Goal: Transaction & Acquisition: Purchase product/service

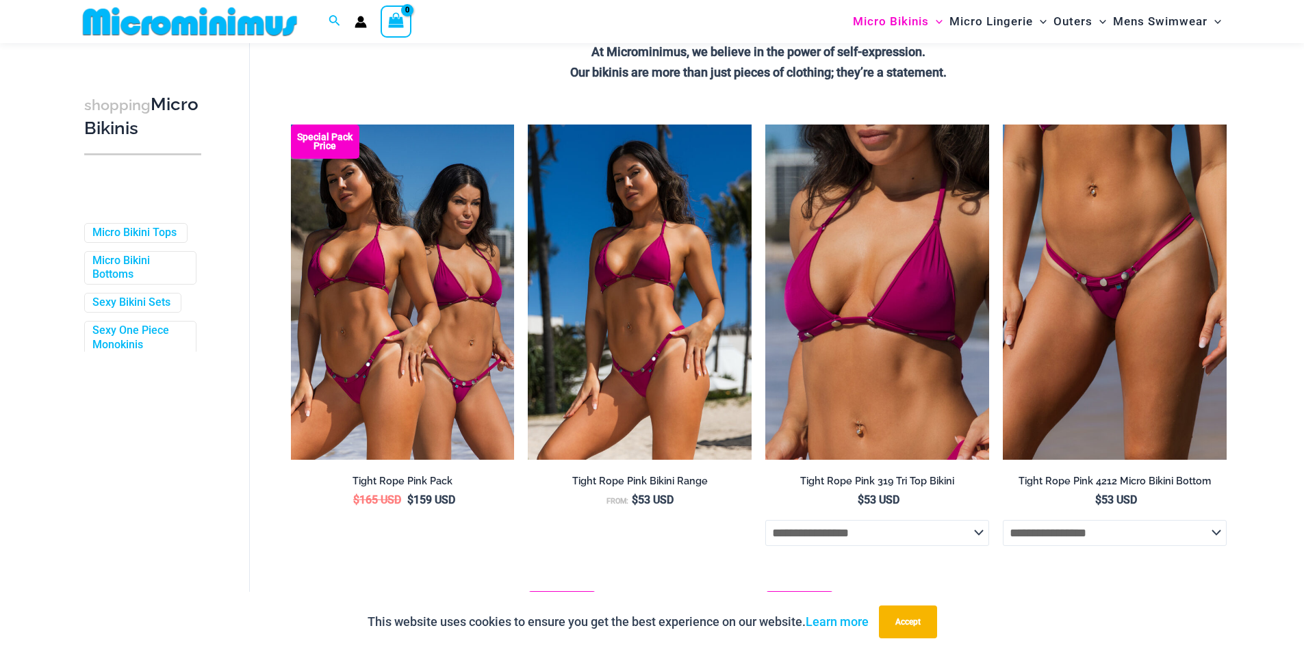
scroll to position [331, 0]
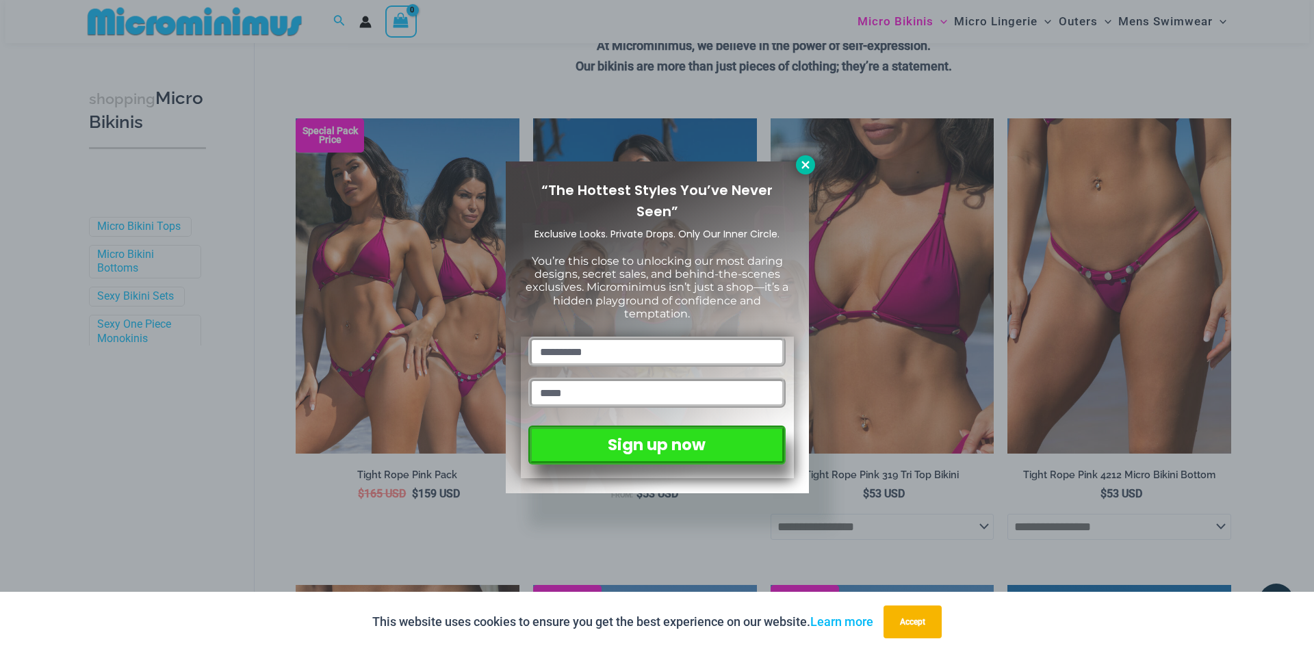
click at [814, 163] on button at bounding box center [805, 164] width 19 height 19
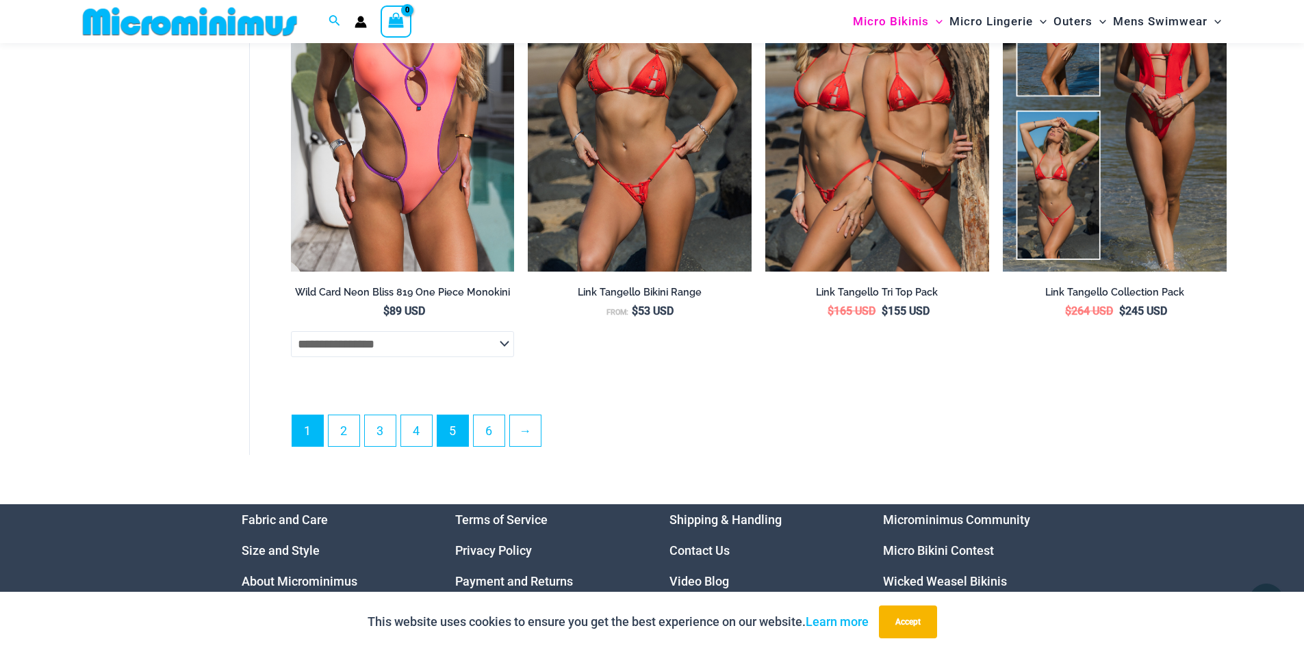
scroll to position [3822, 0]
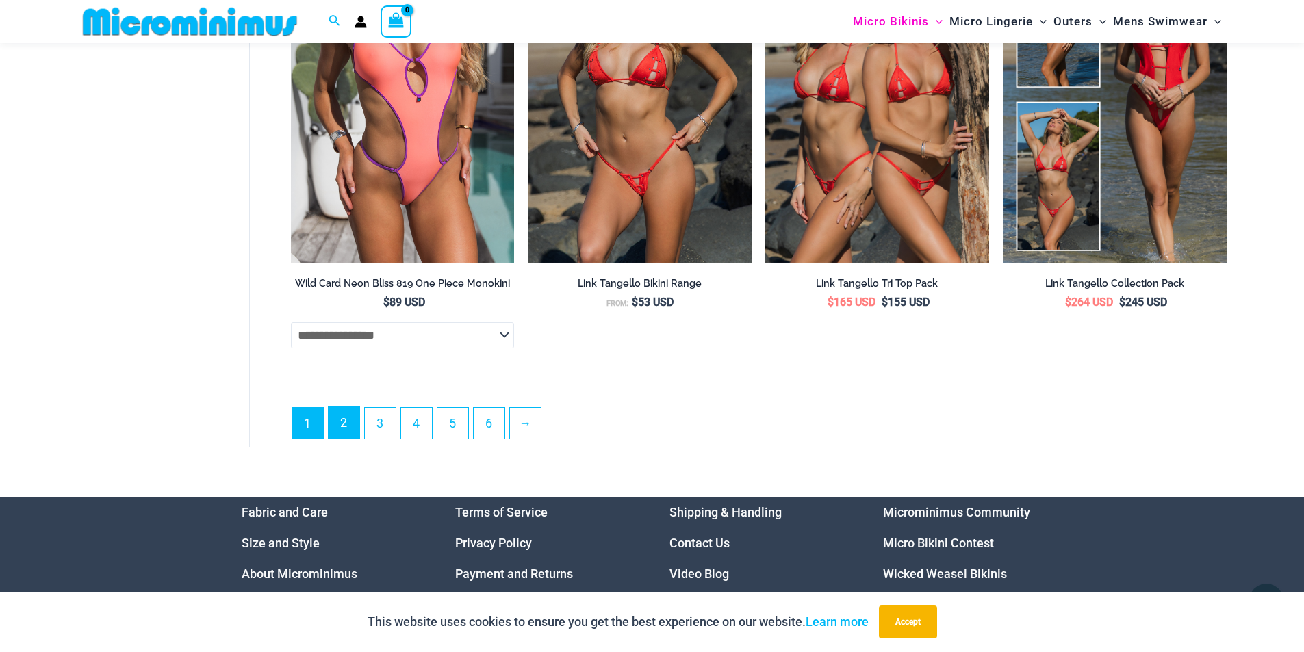
click at [352, 435] on link "2" at bounding box center [344, 423] width 31 height 32
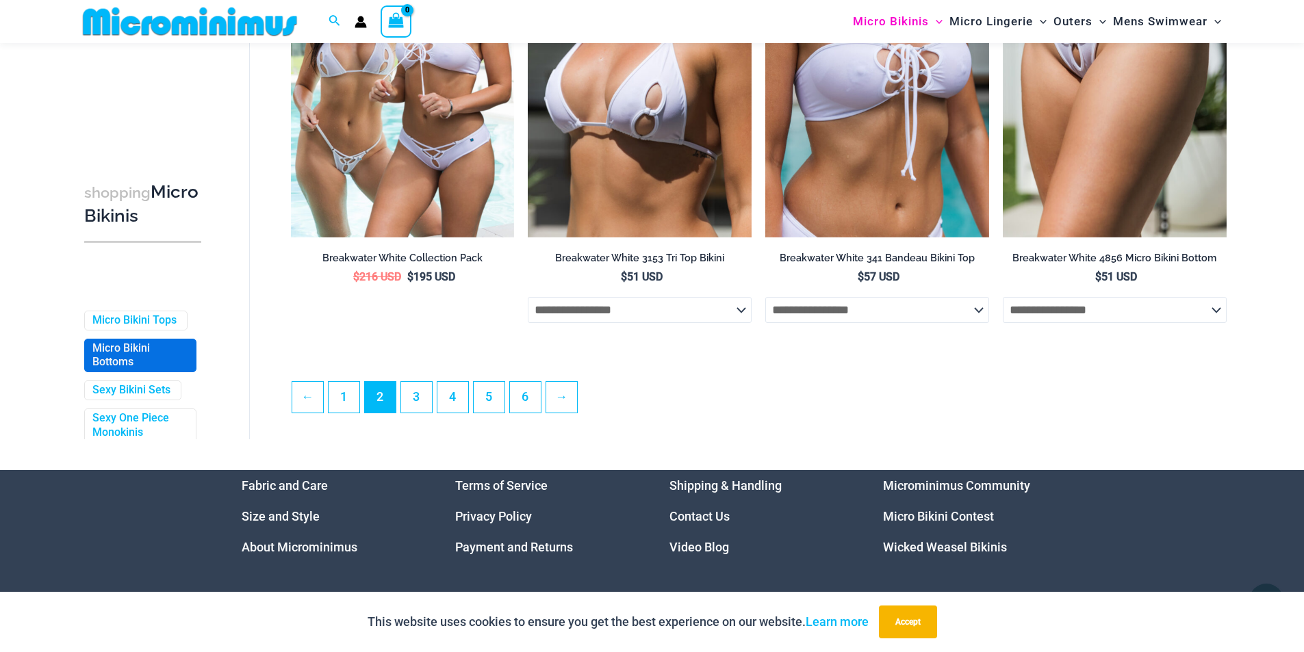
click at [125, 370] on link "Micro Bikini Bottoms" at bounding box center [138, 356] width 93 height 29
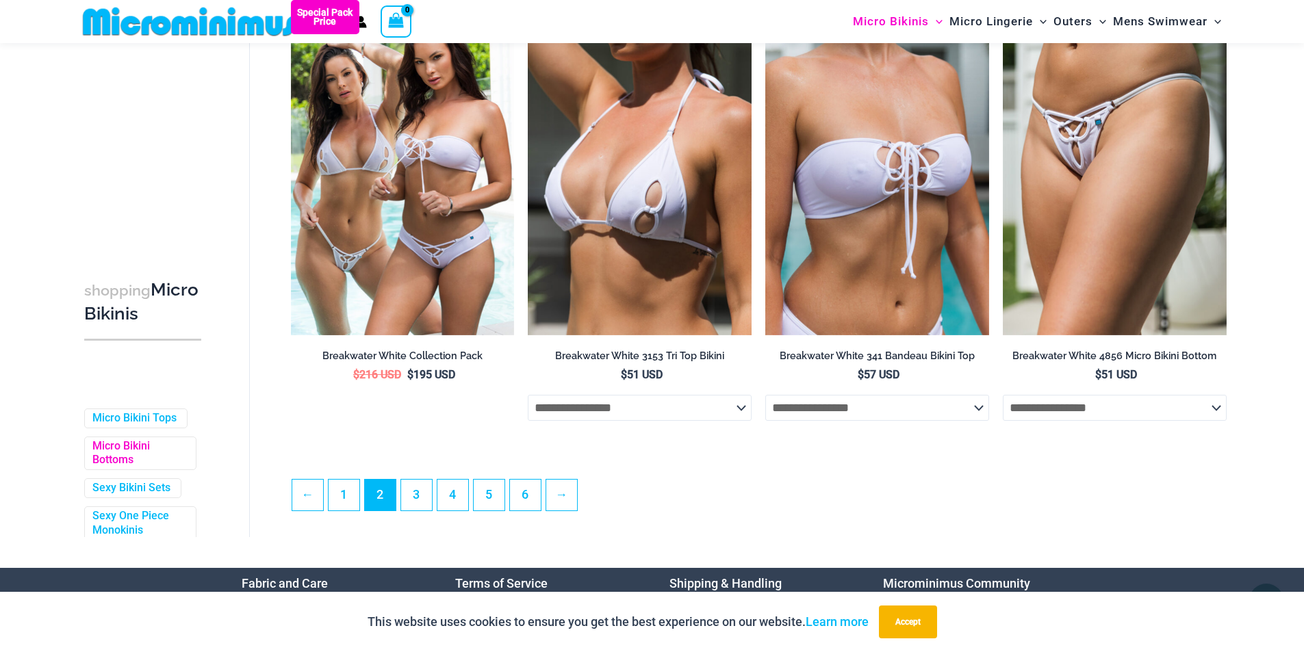
scroll to position [3206, 0]
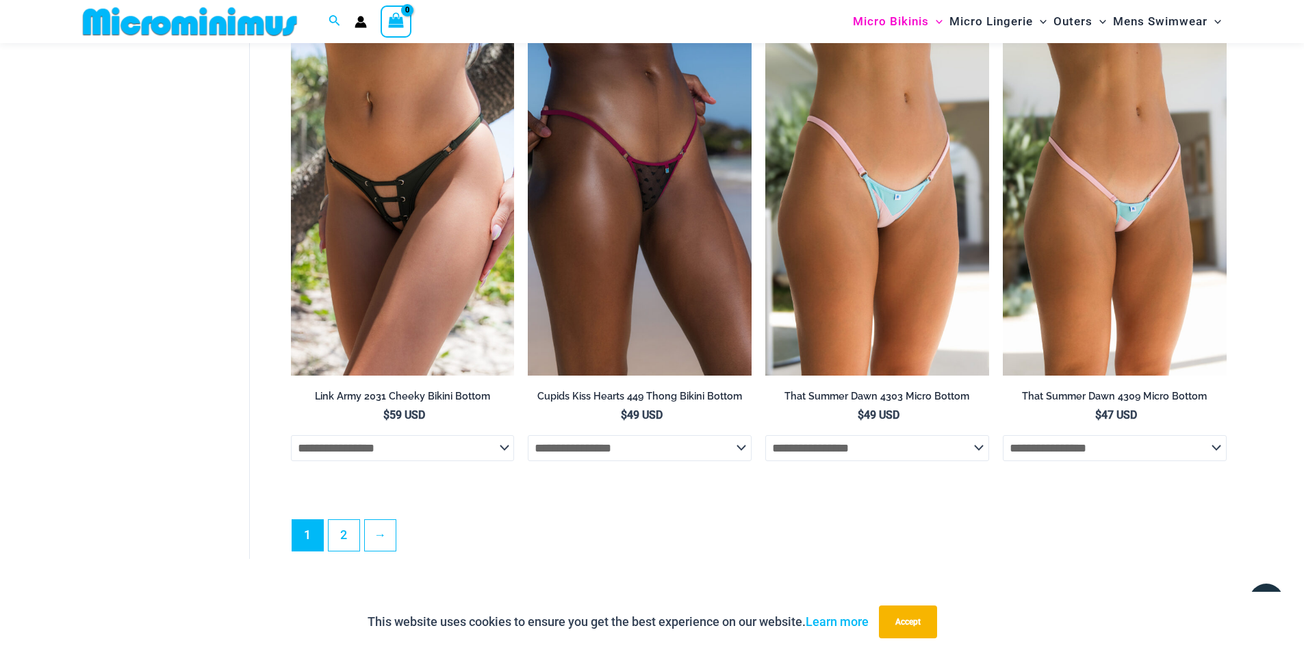
scroll to position [3759, 0]
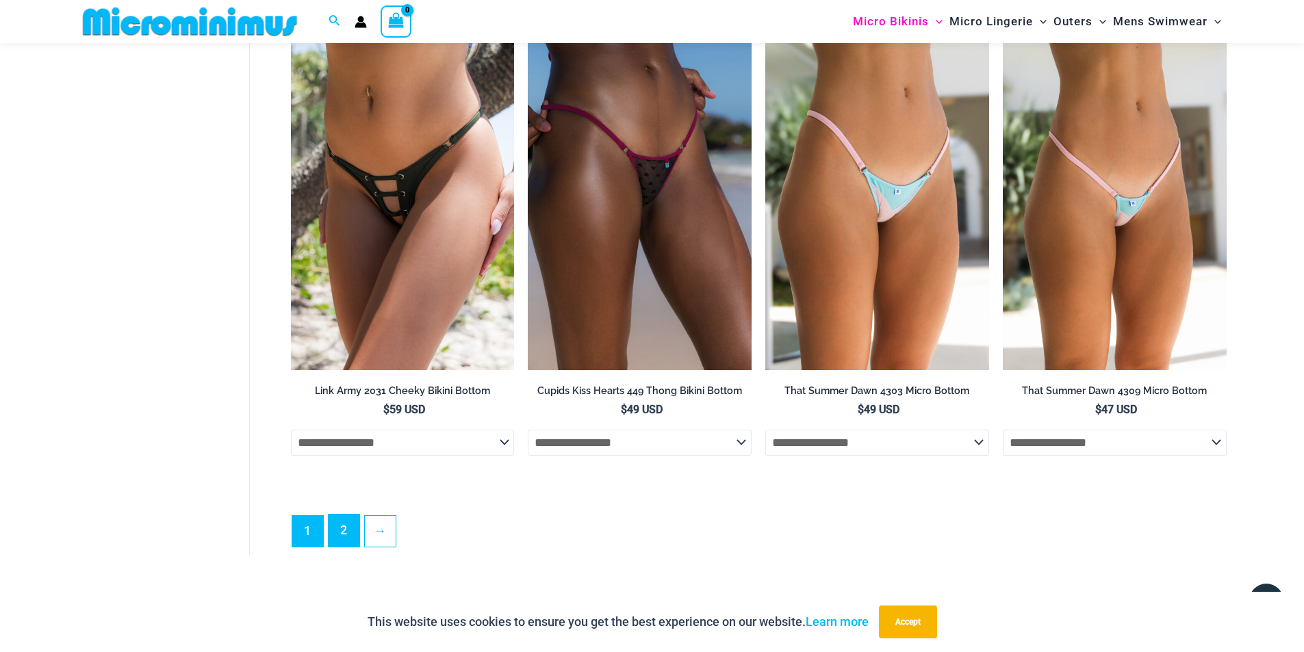
click at [334, 547] on link "2" at bounding box center [344, 531] width 31 height 32
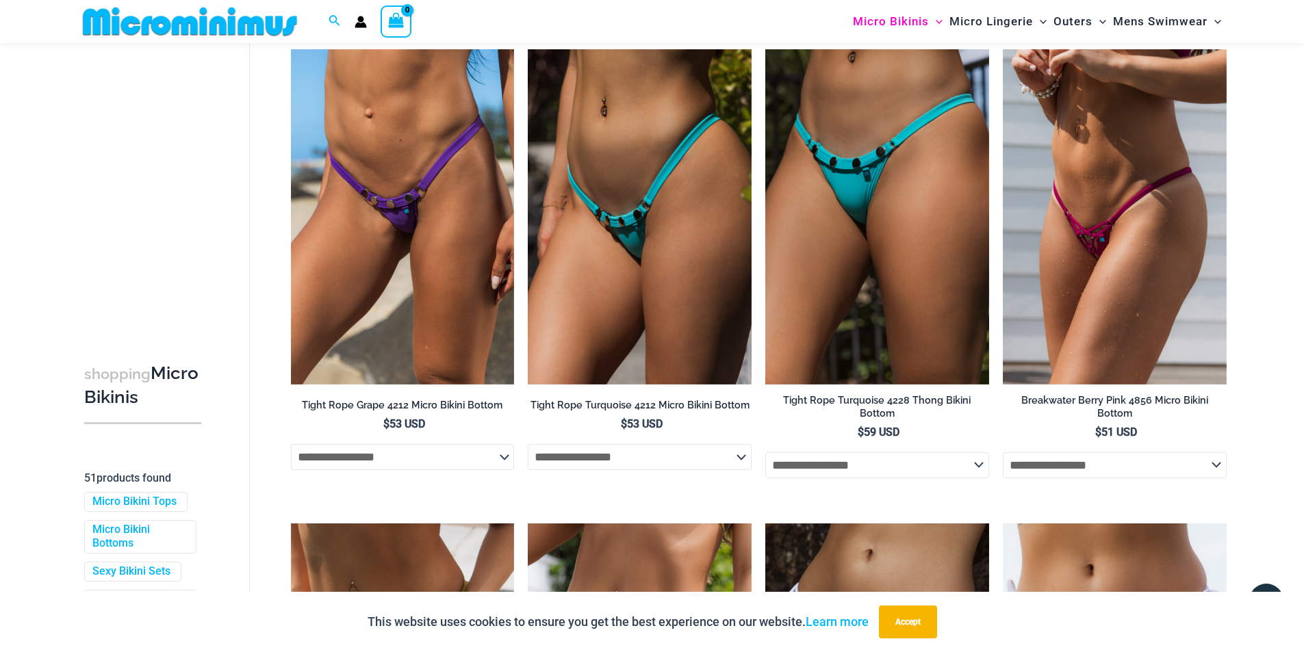
scroll to position [127, 0]
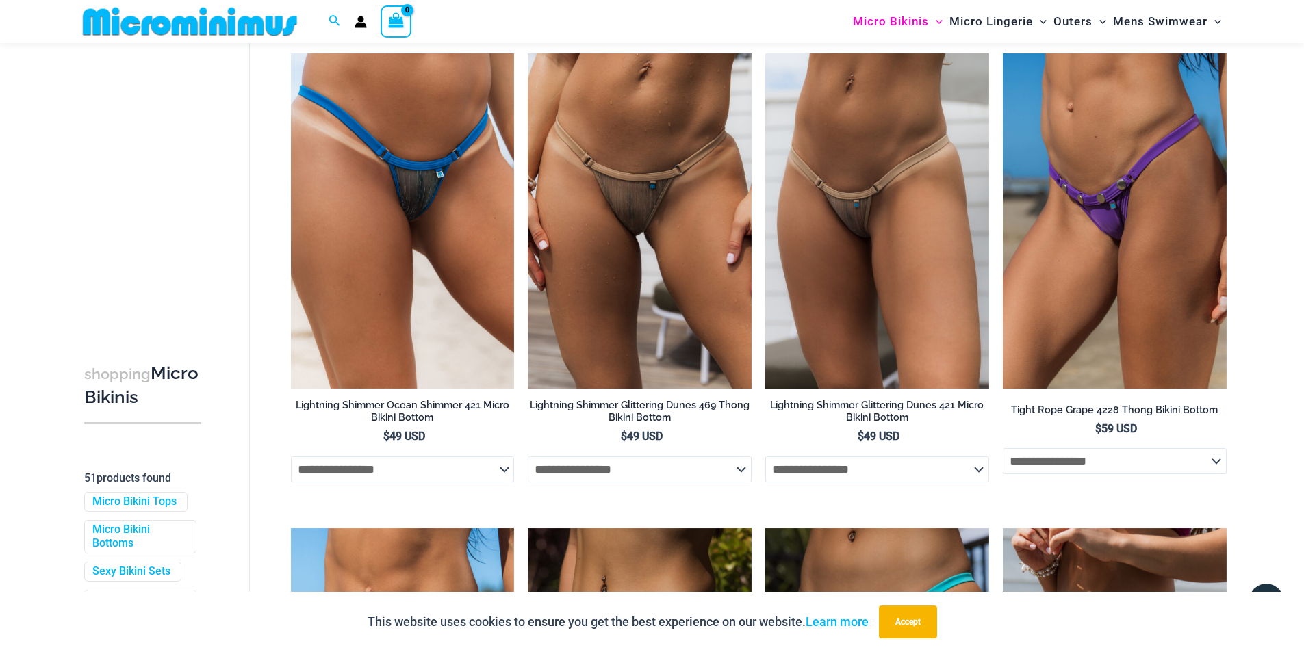
click at [218, 26] on img at bounding box center [189, 21] width 225 height 31
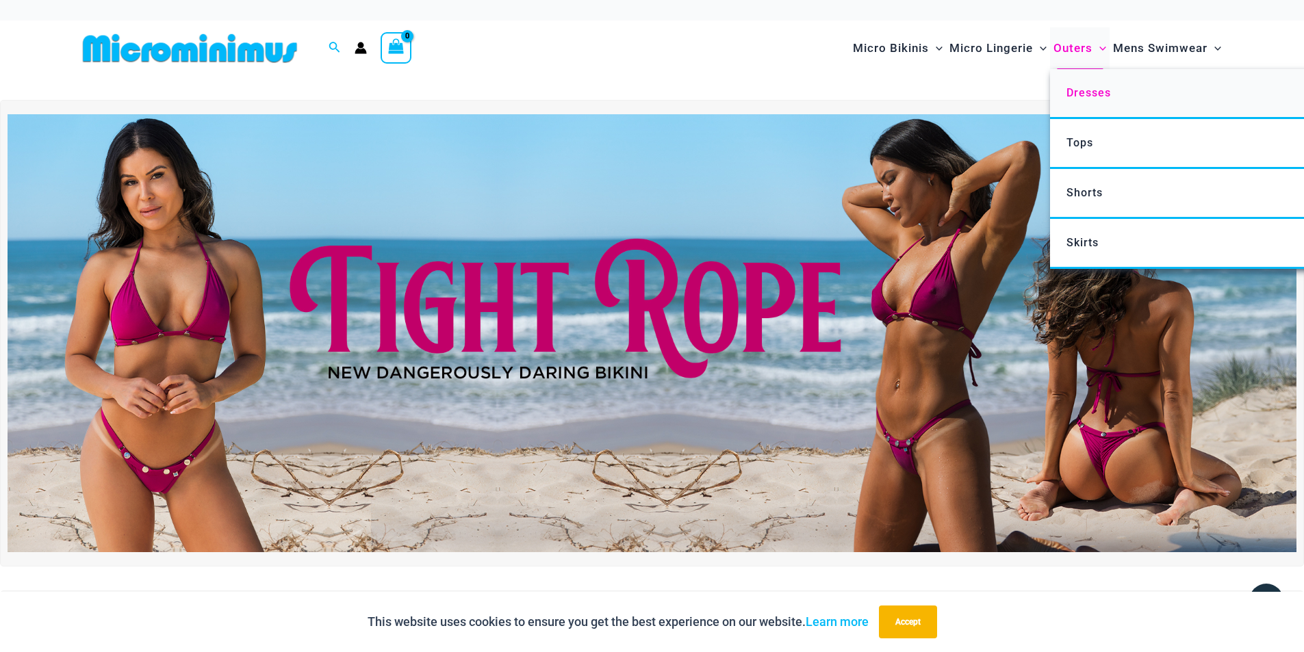
click at [1083, 96] on span "Dresses" at bounding box center [1088, 92] width 44 height 13
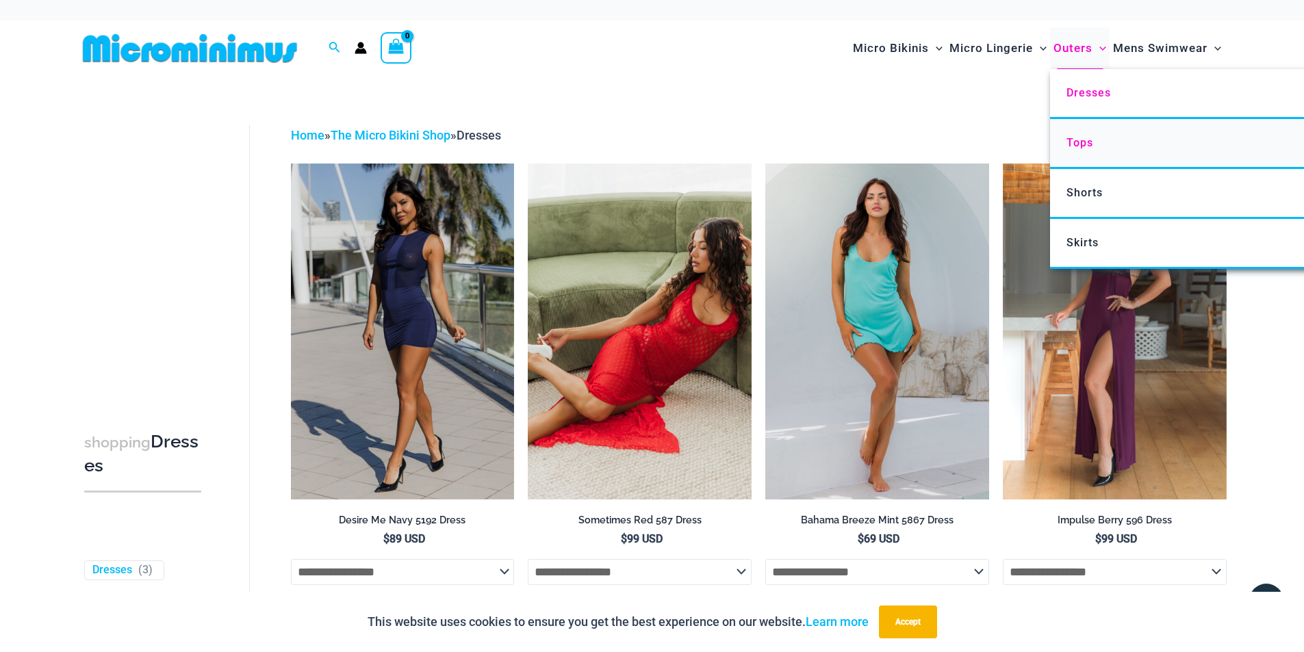
click at [1083, 148] on span "Tops" at bounding box center [1079, 142] width 27 height 13
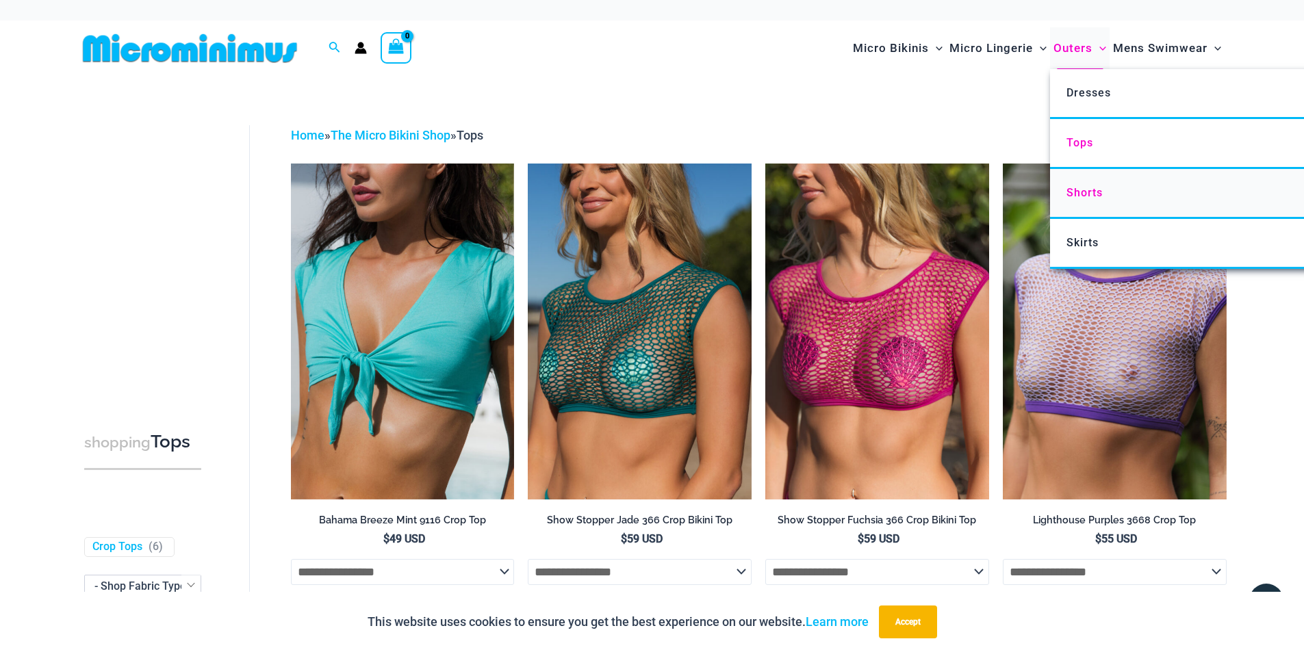
click at [1076, 192] on span "Shorts" at bounding box center [1084, 192] width 36 height 13
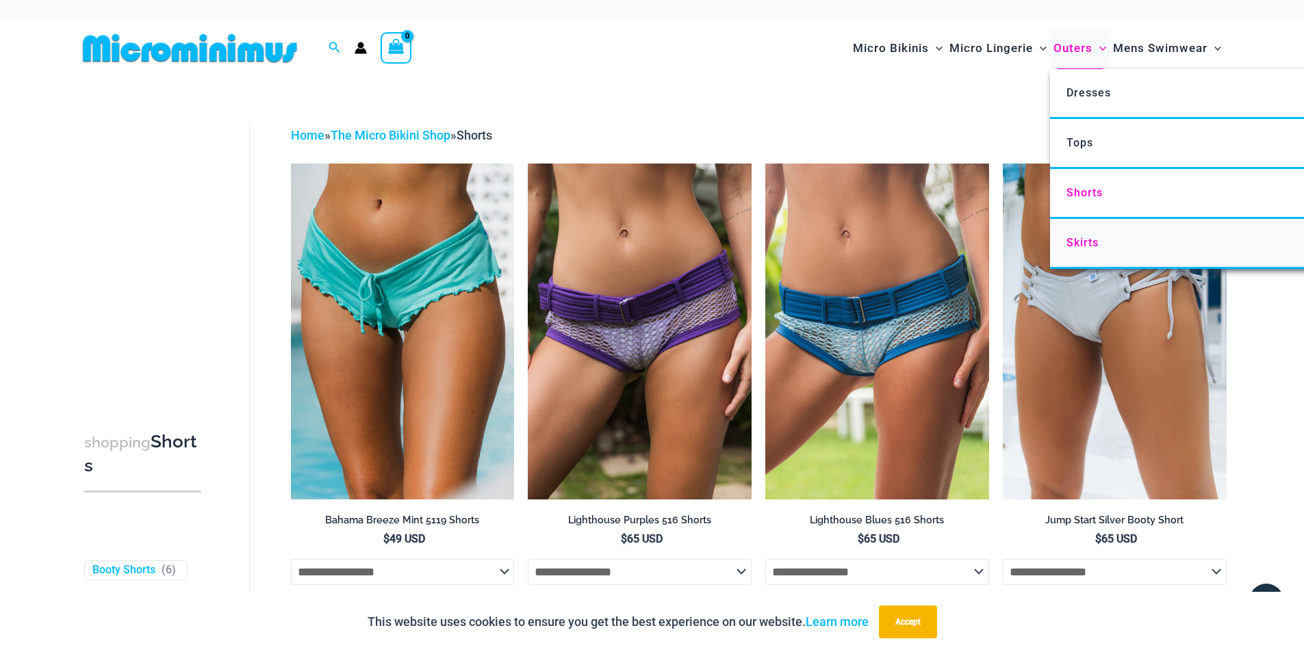
click at [1078, 244] on span "Skirts" at bounding box center [1082, 242] width 32 height 13
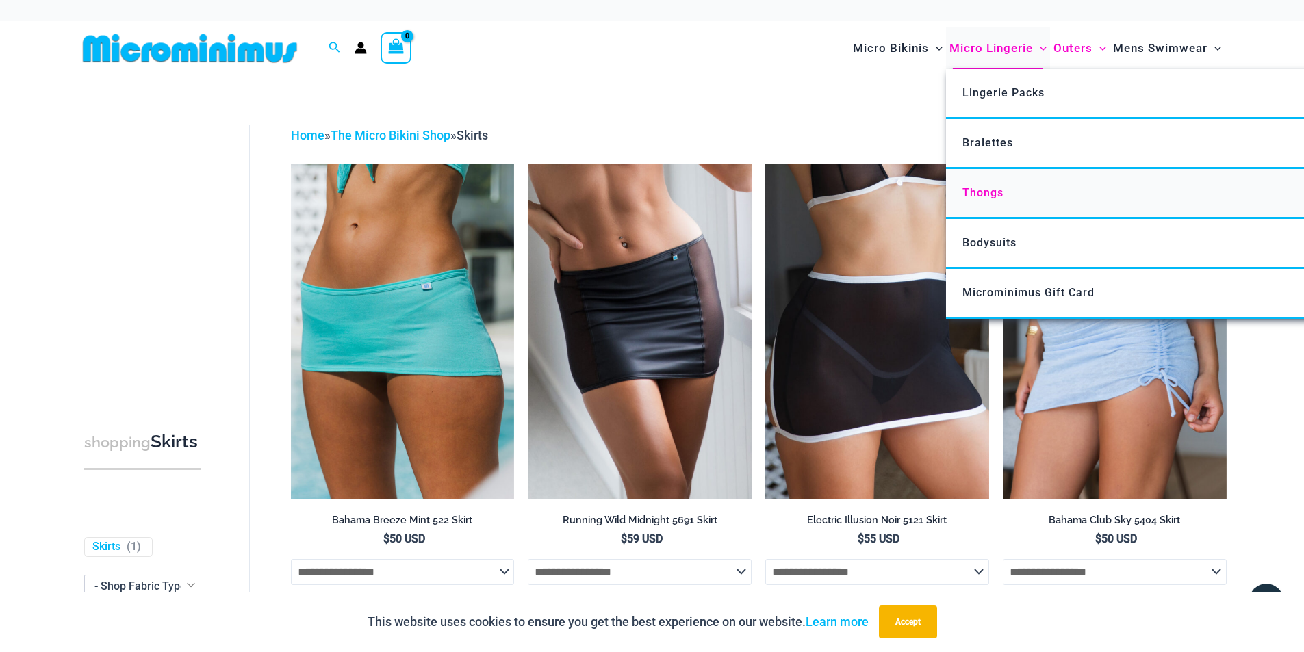
click at [985, 197] on span "Thongs" at bounding box center [982, 192] width 41 height 13
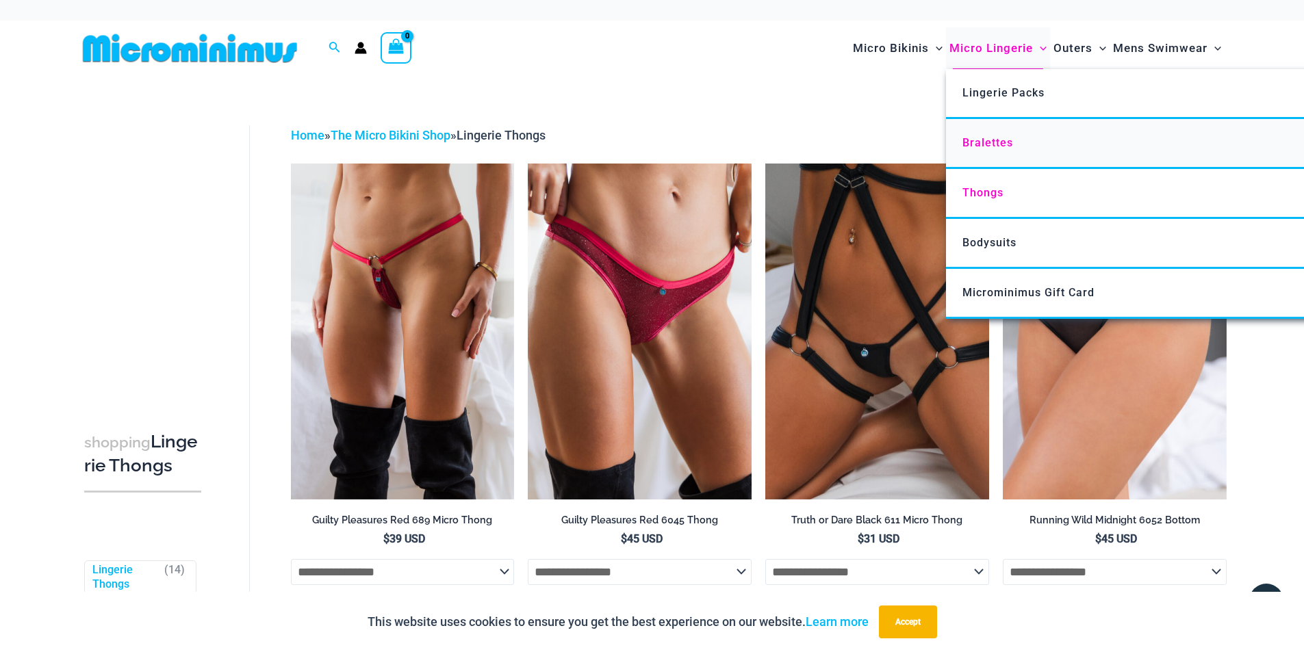
click at [975, 145] on span "Bralettes" at bounding box center [987, 142] width 51 height 13
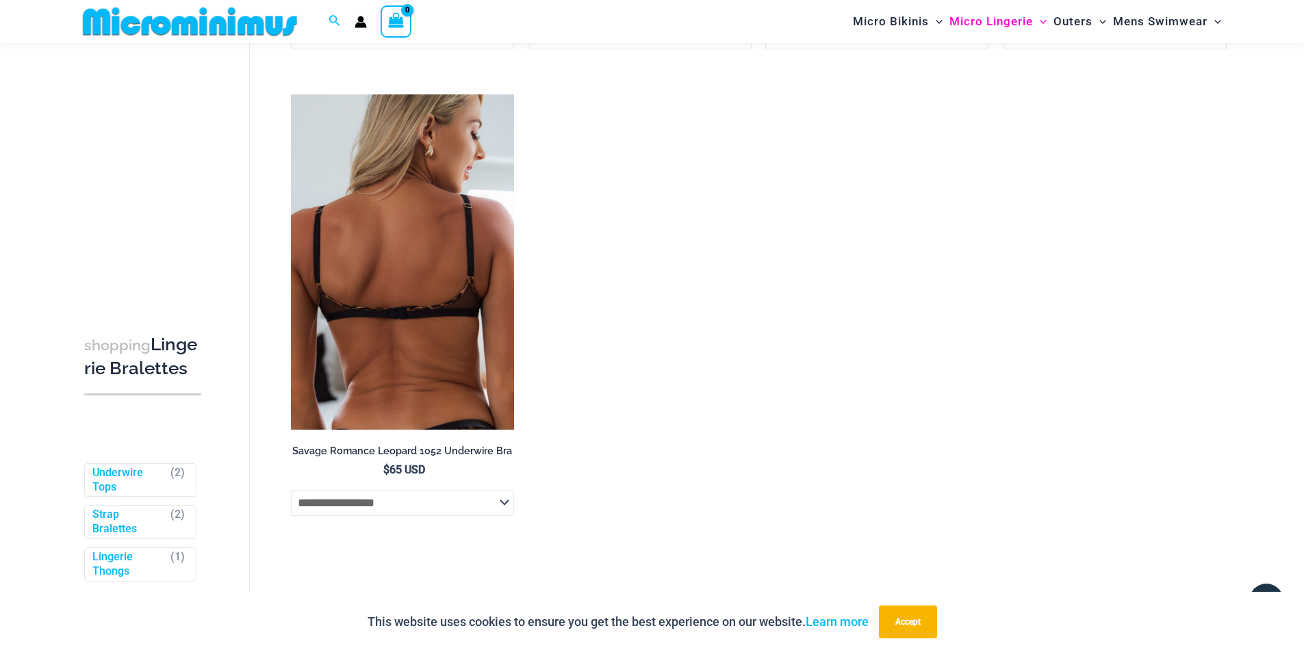
scroll to position [1015, 0]
